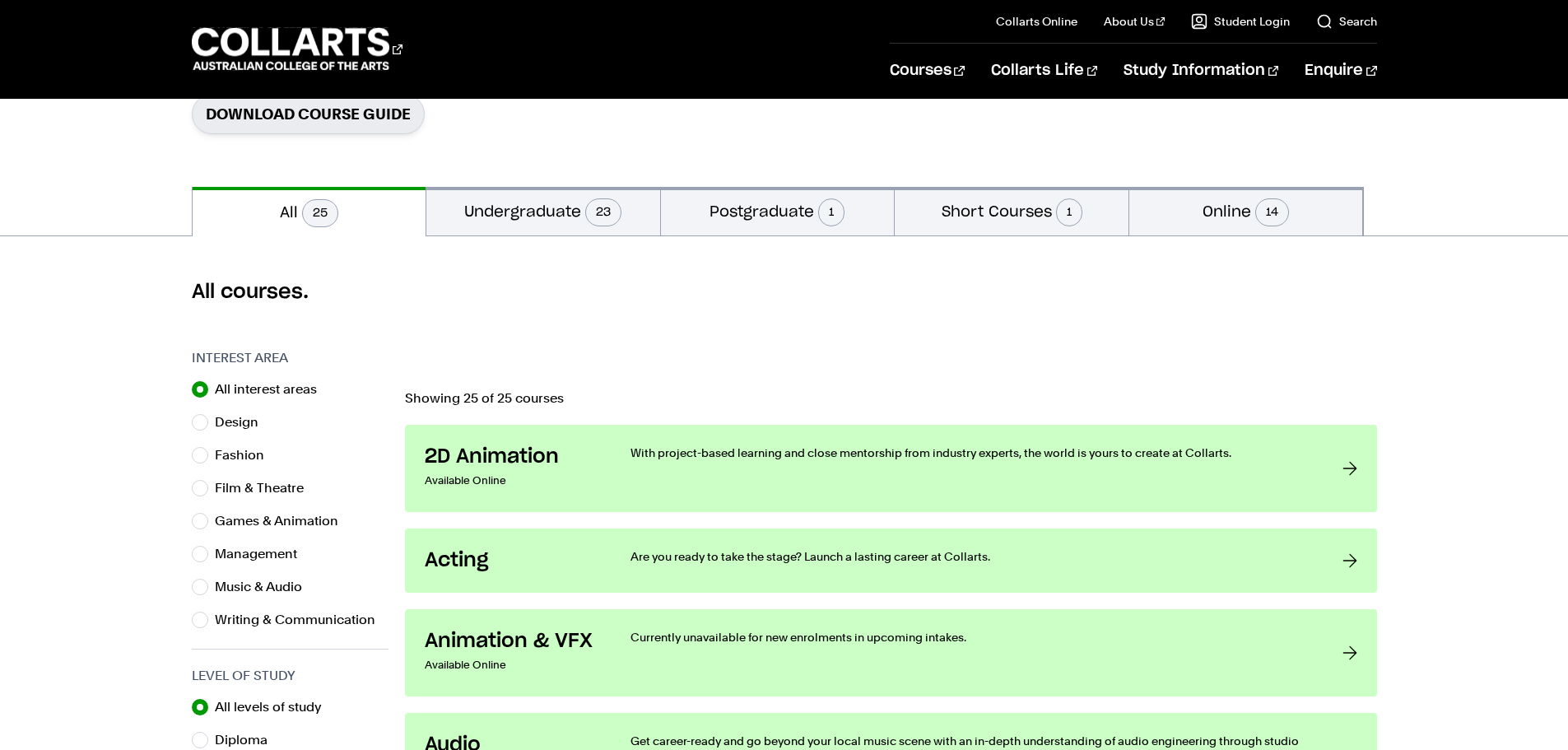
scroll to position [330, 0]
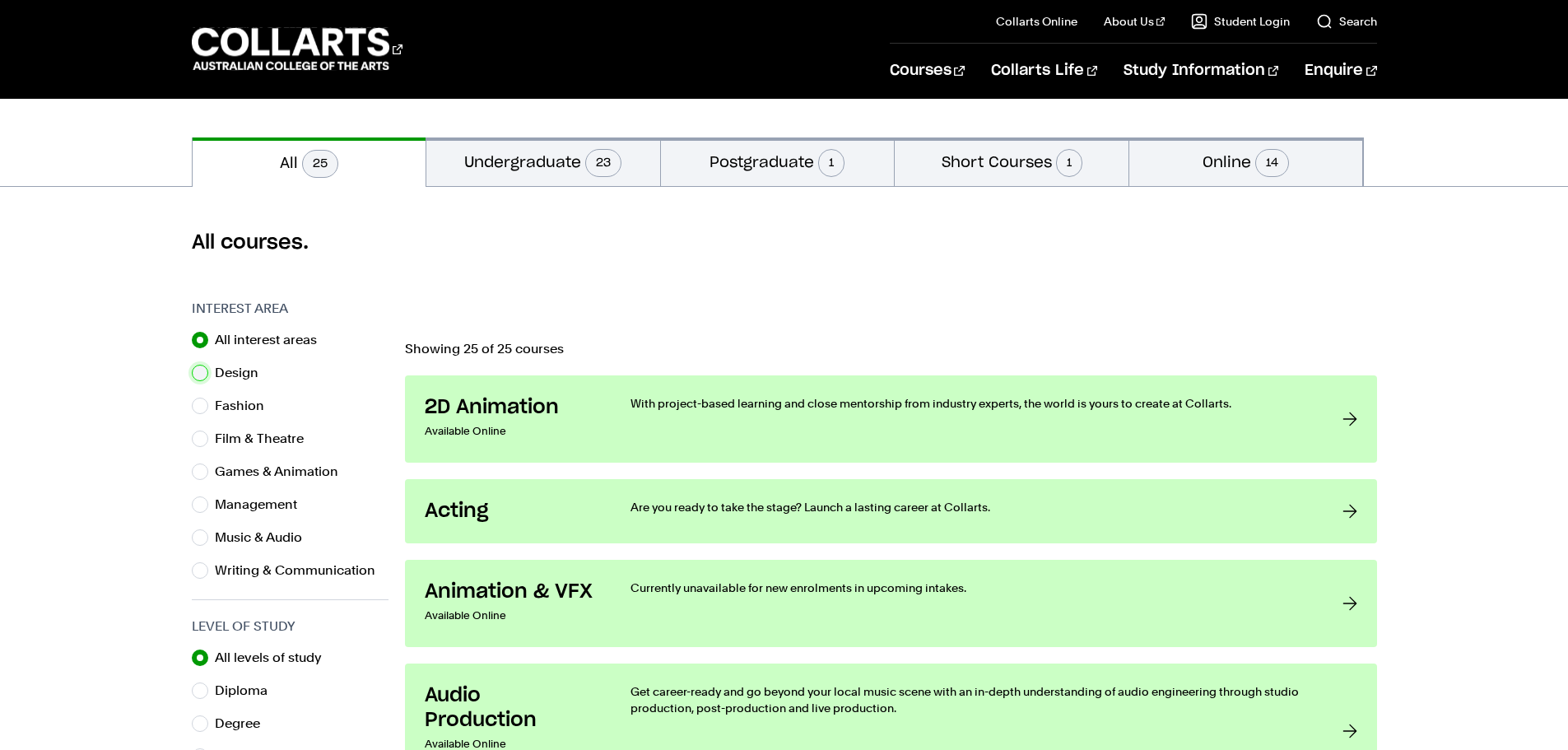
click at [203, 370] on input "Design" at bounding box center [200, 373] width 16 height 16
radio input "true"
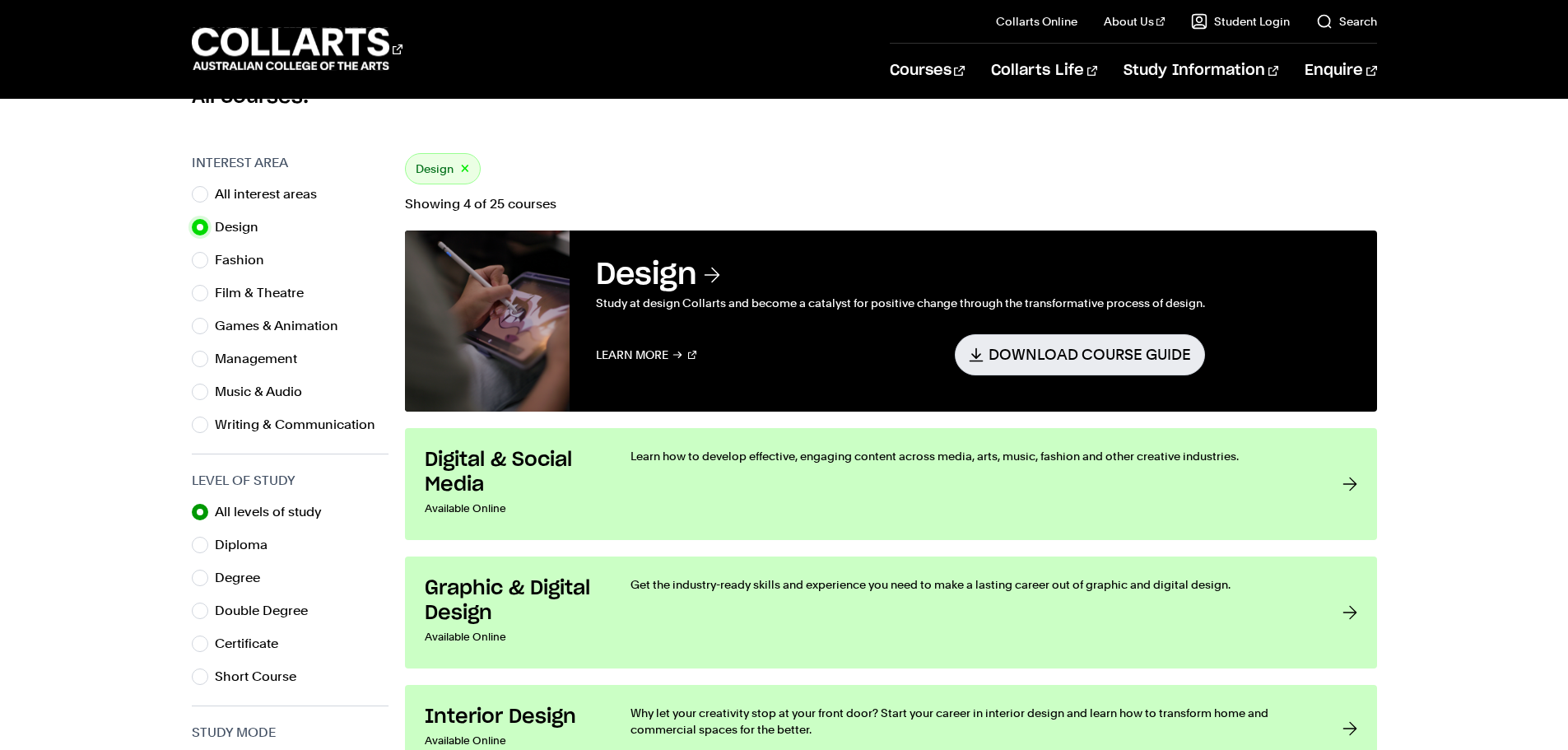
scroll to position [494, 0]
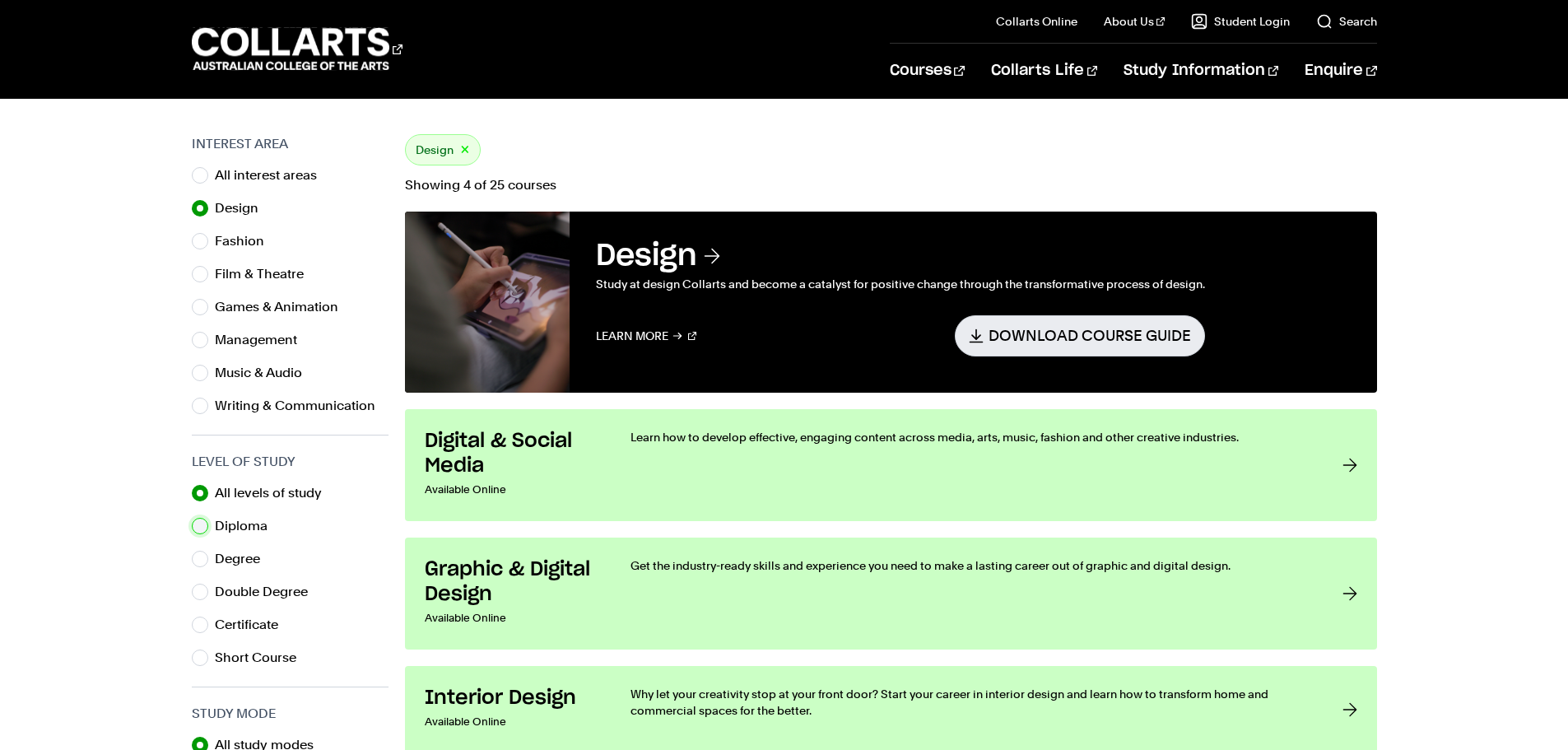
click at [198, 522] on input "Diploma" at bounding box center [200, 525] width 16 height 16
radio input "true"
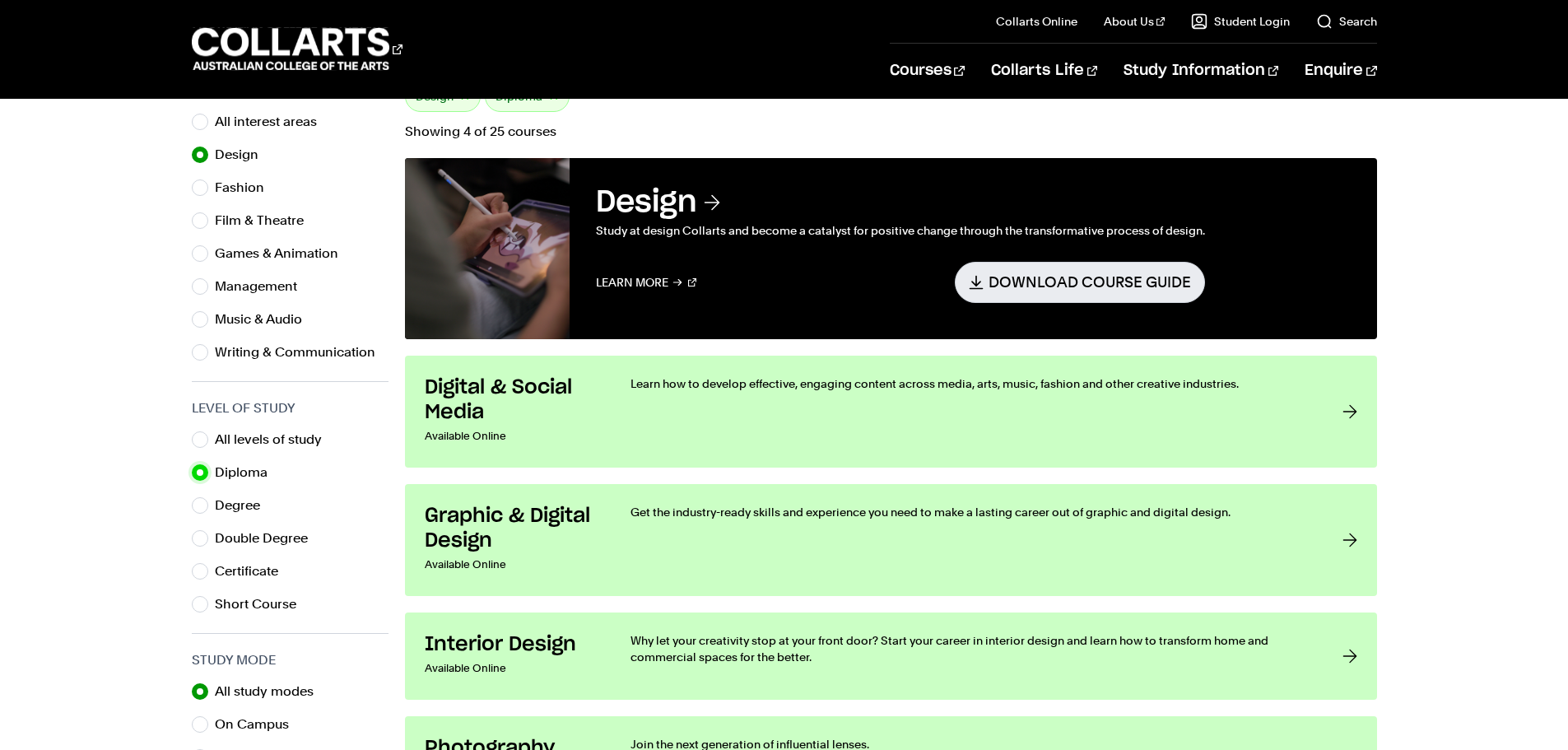
scroll to position [576, 0]
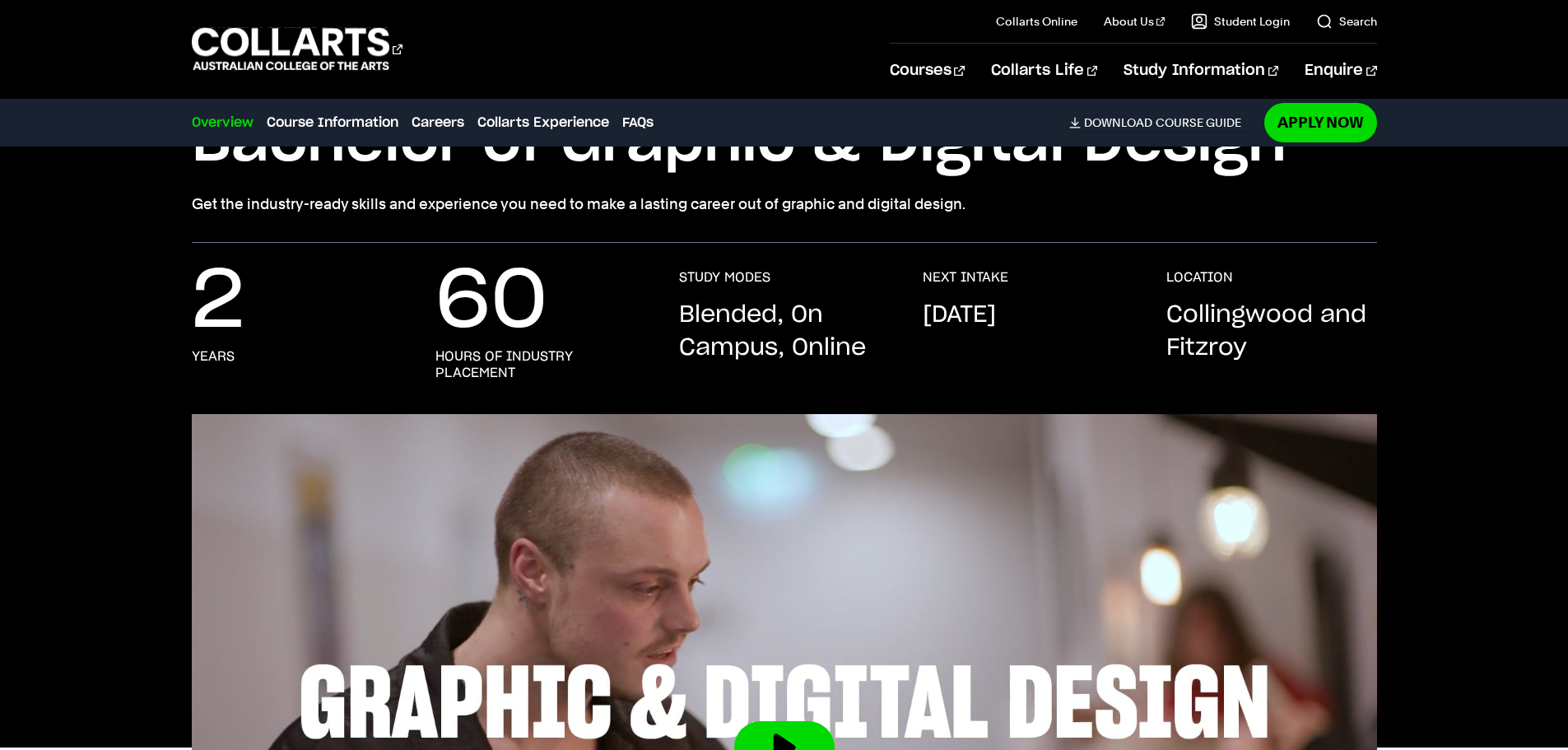
scroll to position [82, 0]
